Goal: Use online tool/utility: Use online tool/utility

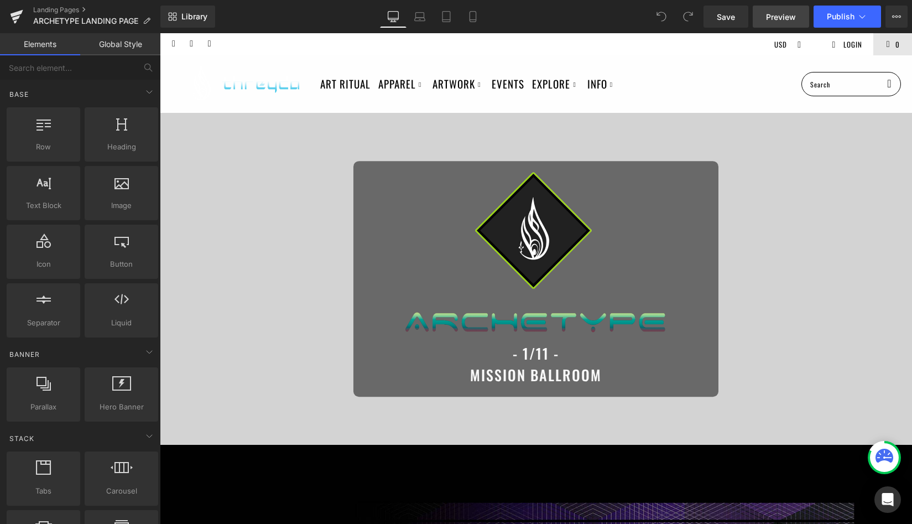
click at [777, 21] on span "Preview" at bounding box center [781, 17] width 30 height 12
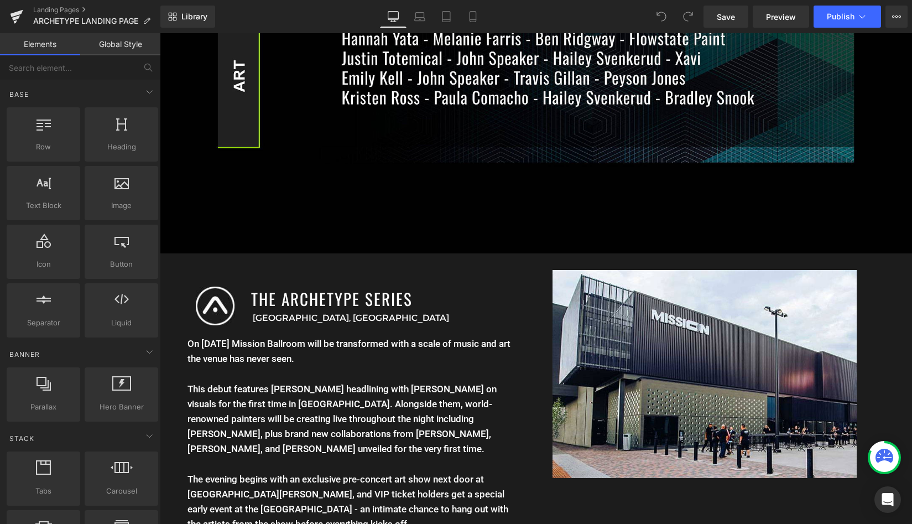
scroll to position [1006, 0]
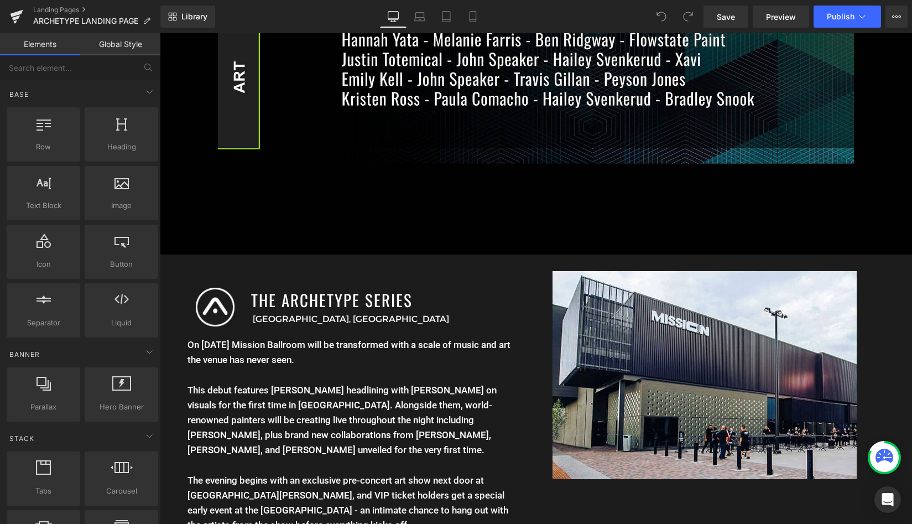
click at [297, 293] on h1 "THE ARCHETYPE SERIES" at bounding box center [389, 300] width 277 height 24
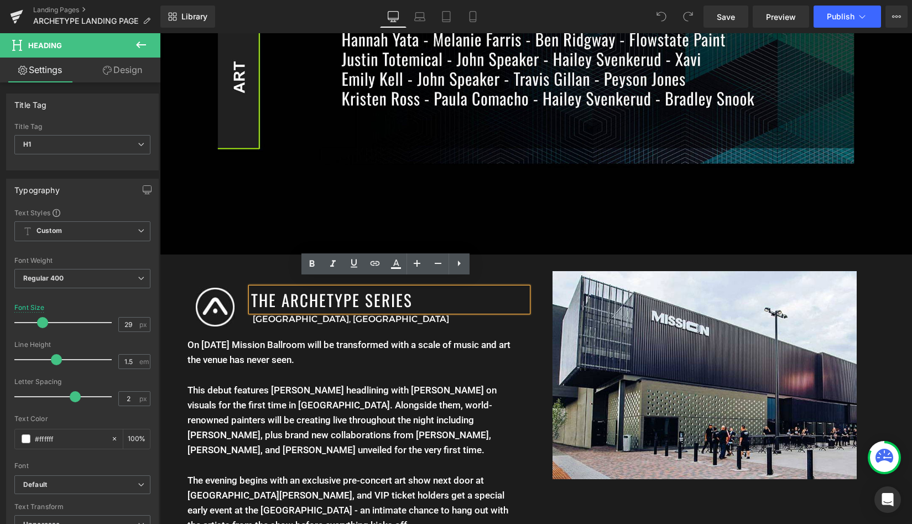
click at [261, 271] on div "Image THE ARCHETYPE SERIES Heading [GEOGRAPHIC_DATA], CO Text Block Row" at bounding box center [348, 301] width 376 height 61
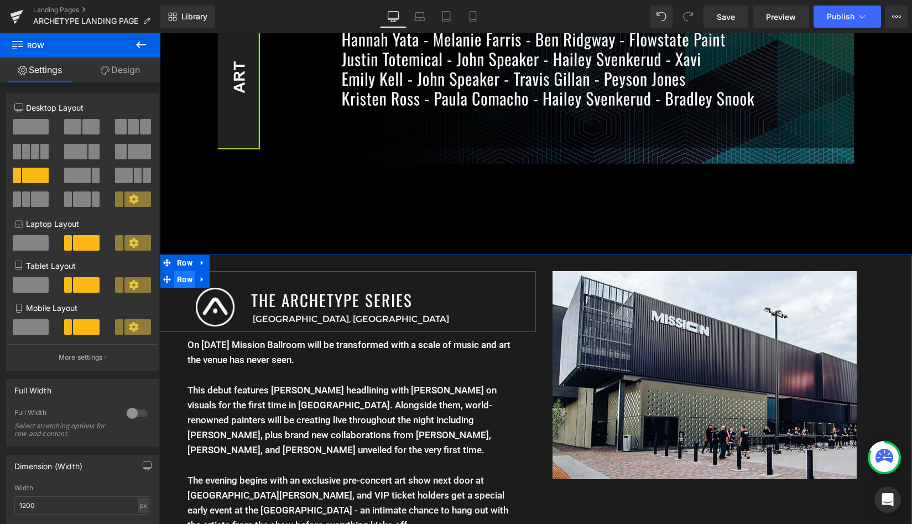
click at [179, 272] on span "Row" at bounding box center [184, 279] width 21 height 17
click at [180, 271] on span "Row" at bounding box center [184, 279] width 21 height 17
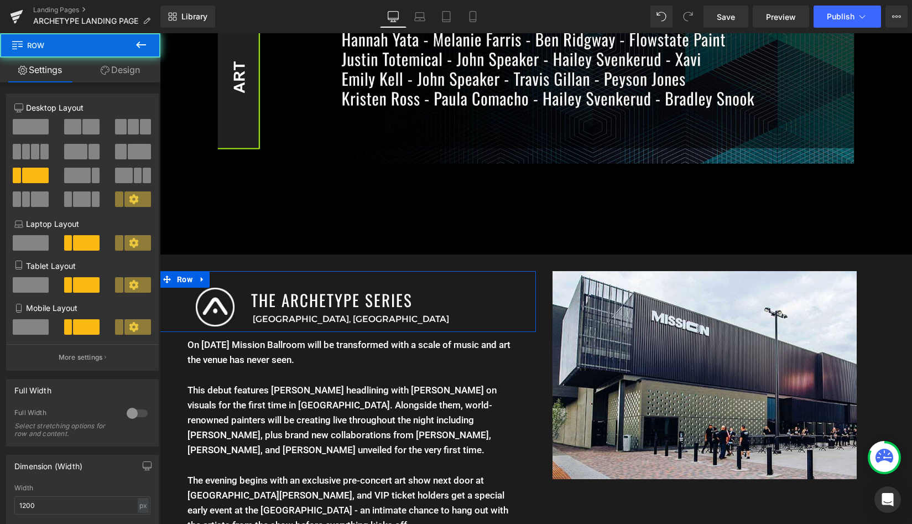
click at [113, 76] on link "Design" at bounding box center [120, 70] width 80 height 25
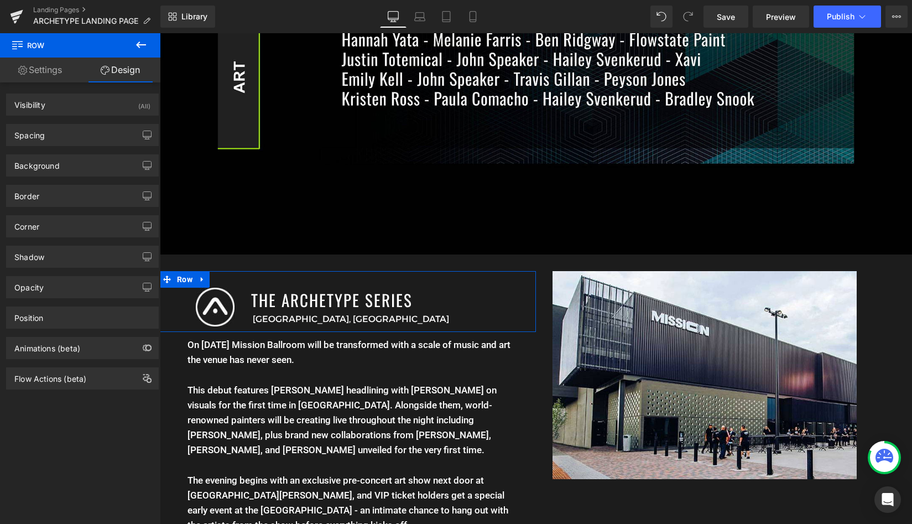
type input "0"
type input "30"
type input "0"
type input "10"
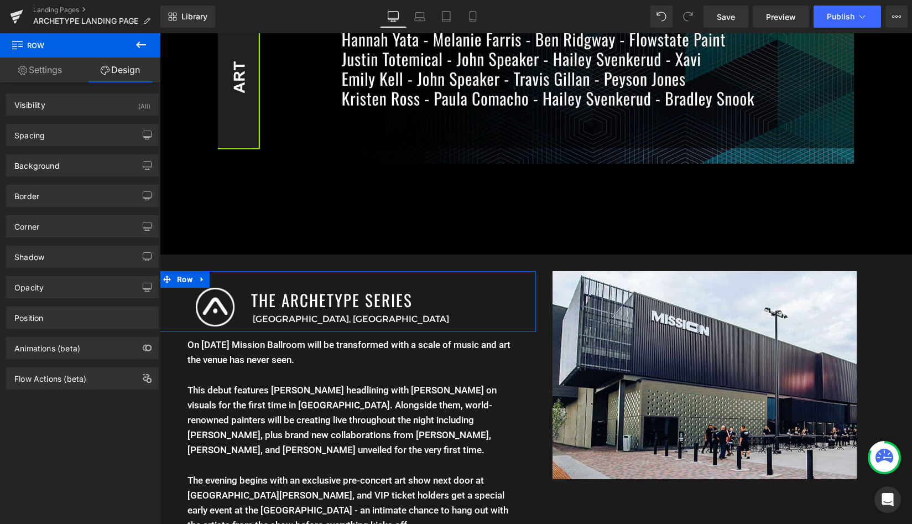
type input "0"
click at [85, 132] on div "Spacing" at bounding box center [83, 134] width 152 height 21
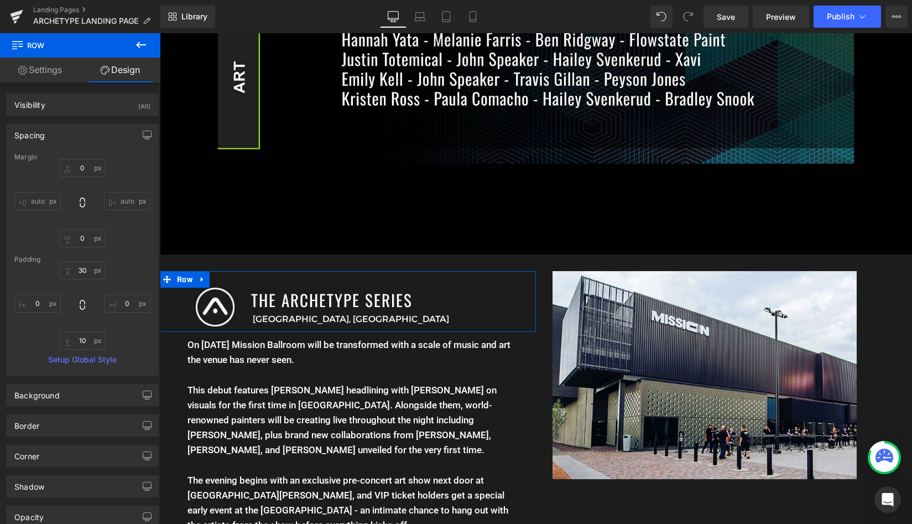
click at [79, 263] on div "Padding" at bounding box center [82, 260] width 136 height 8
click at [81, 265] on input "30" at bounding box center [82, 270] width 46 height 18
type input "30"
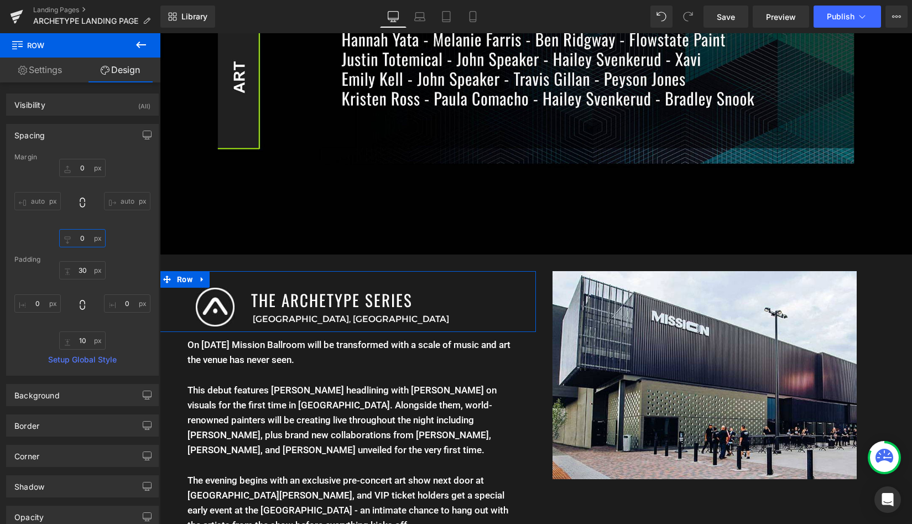
click at [86, 238] on input "0" at bounding box center [82, 238] width 46 height 18
click at [86, 164] on input "0" at bounding box center [82, 168] width 46 height 18
type input "-30"
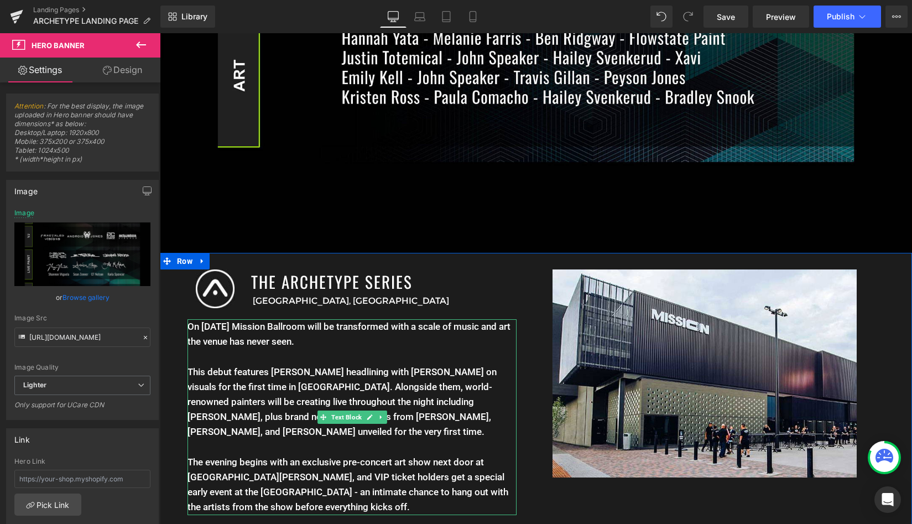
scroll to position [1006, 0]
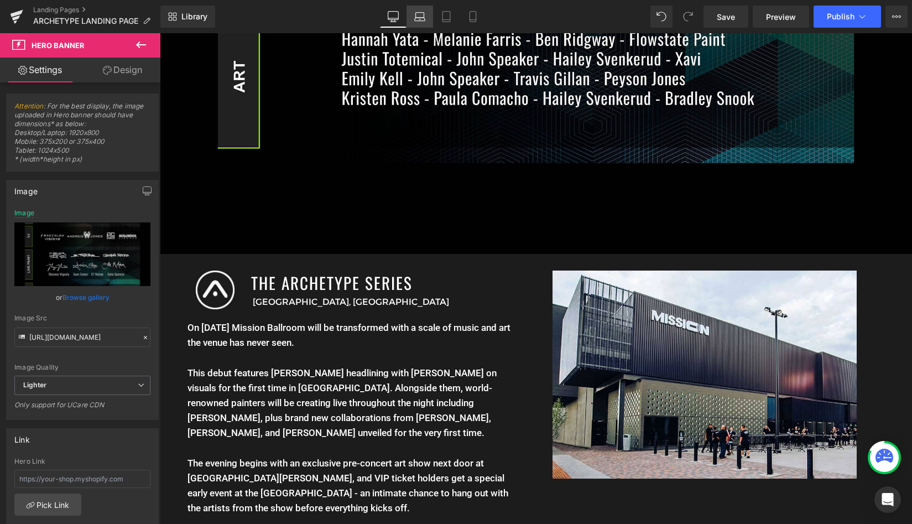
click at [419, 18] on icon at bounding box center [419, 19] width 11 height 3
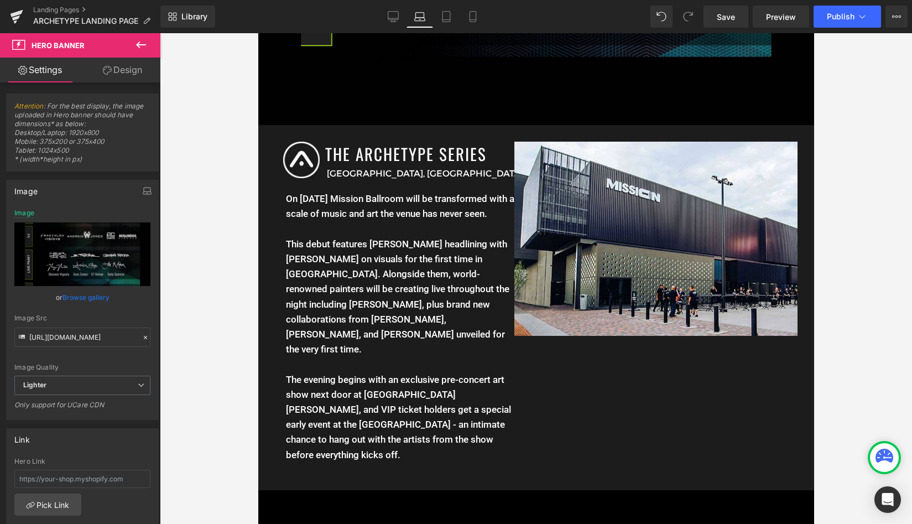
scroll to position [931, 0]
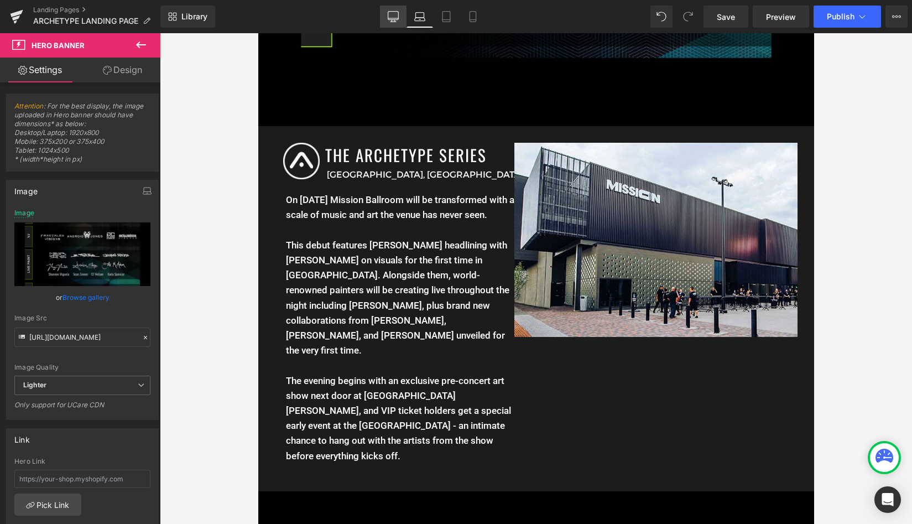
click at [387, 14] on link "Desktop" at bounding box center [393, 17] width 27 height 22
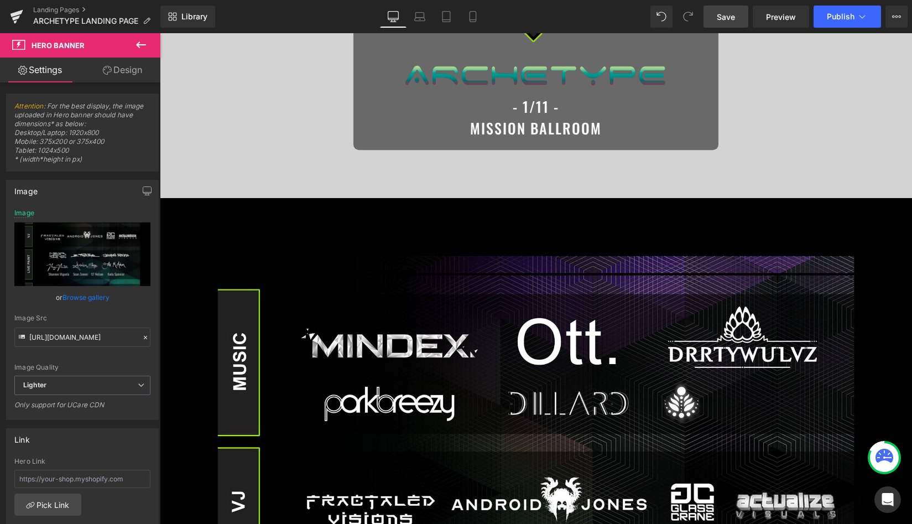
click at [737, 18] on link "Save" at bounding box center [726, 17] width 45 height 22
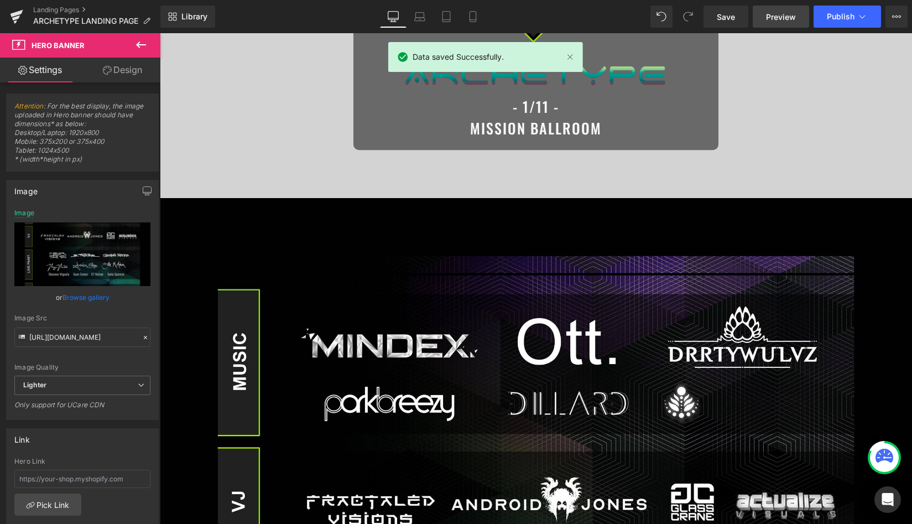
click at [783, 14] on span "Preview" at bounding box center [781, 17] width 30 height 12
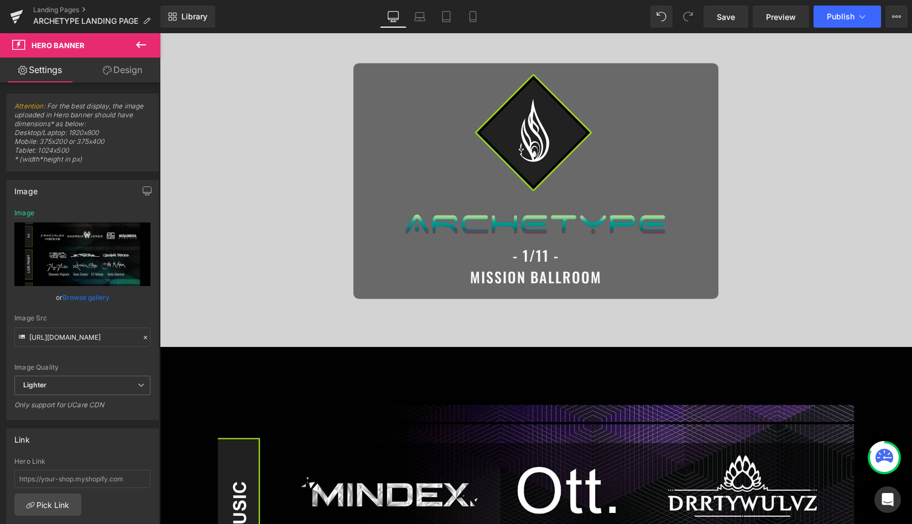
scroll to position [0, 0]
